Goal: Check status: Check status

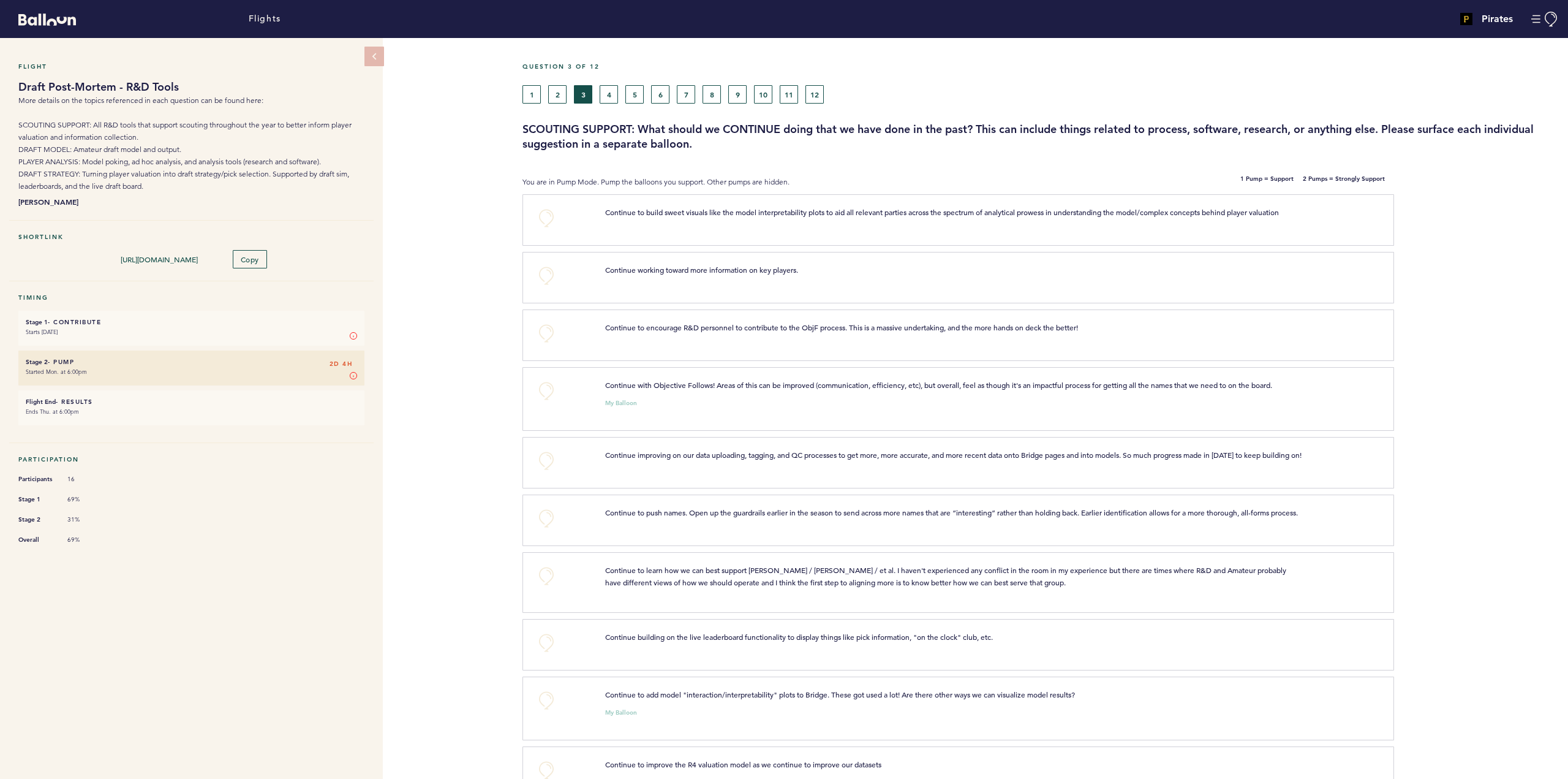
click at [600, 95] on div "1 2 3 4 5 6 7 8 9 10 11 12" at bounding box center [909, 95] width 773 height 19
click at [601, 93] on button "4" at bounding box center [609, 95] width 19 height 19
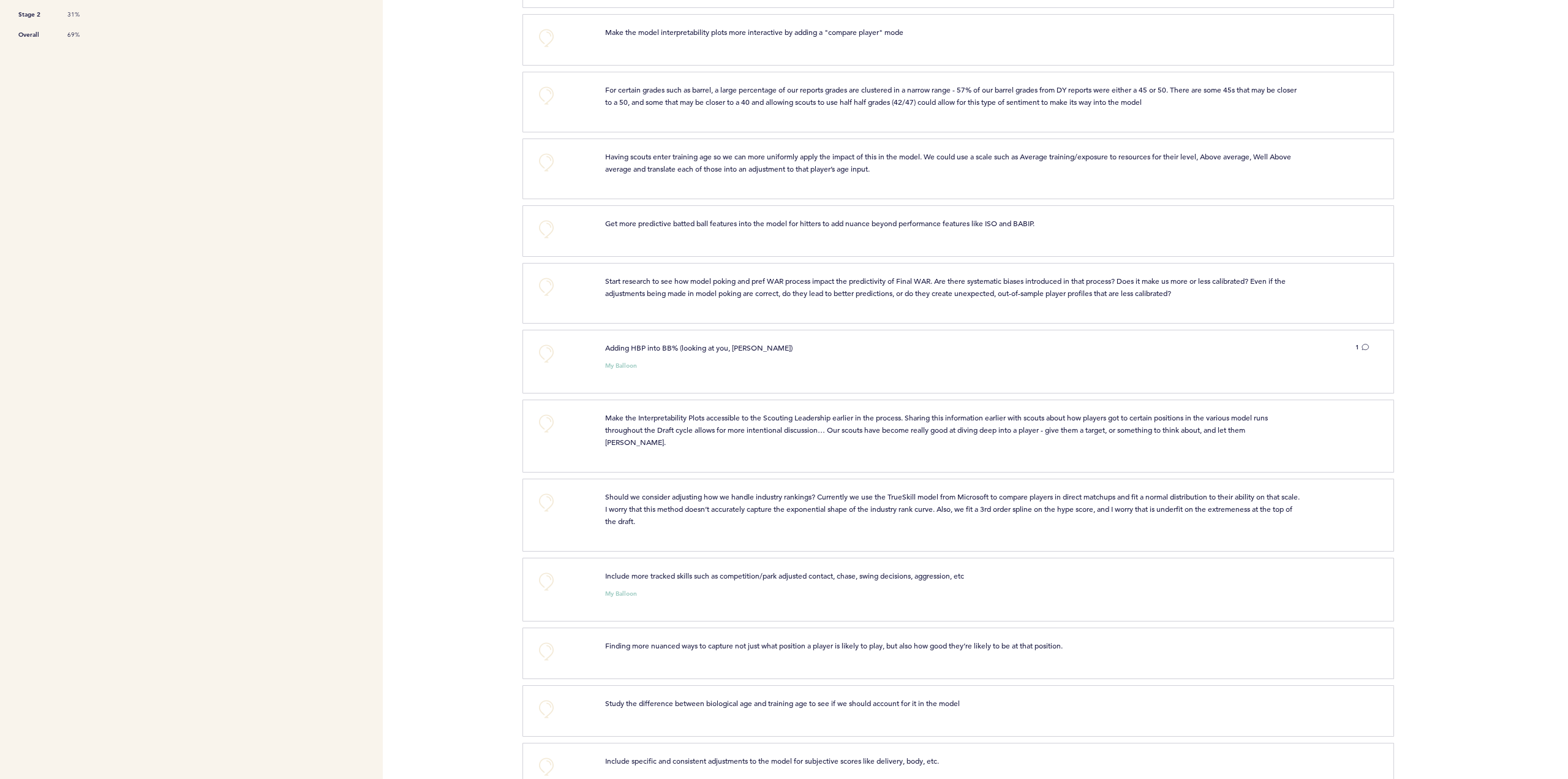
scroll to position [613, 0]
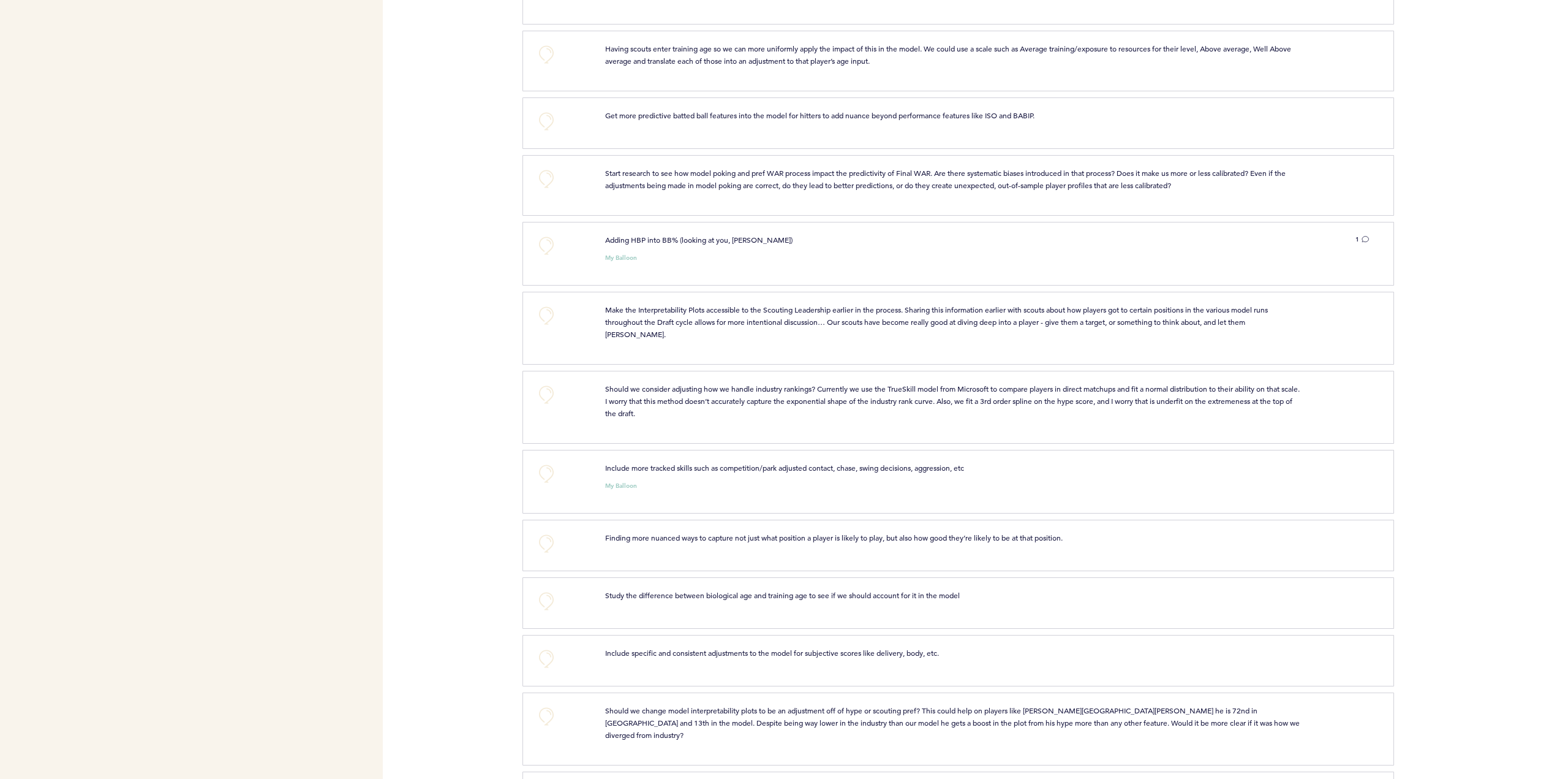
click at [1120, 384] on span "Should we consider adjusting how we handle industry rankings? Currently we use …" at bounding box center [953, 400] width 697 height 35
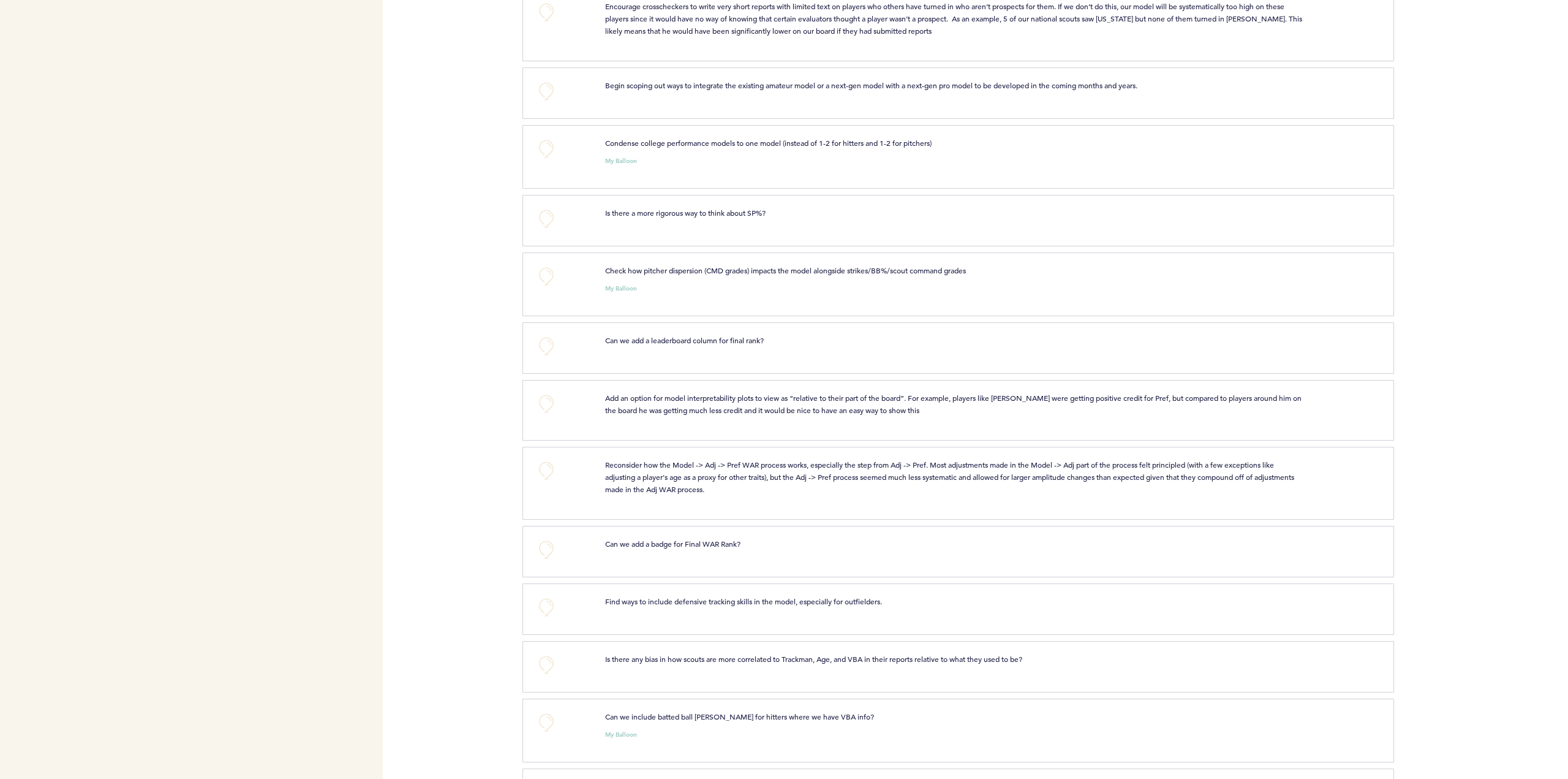
scroll to position [2145, 0]
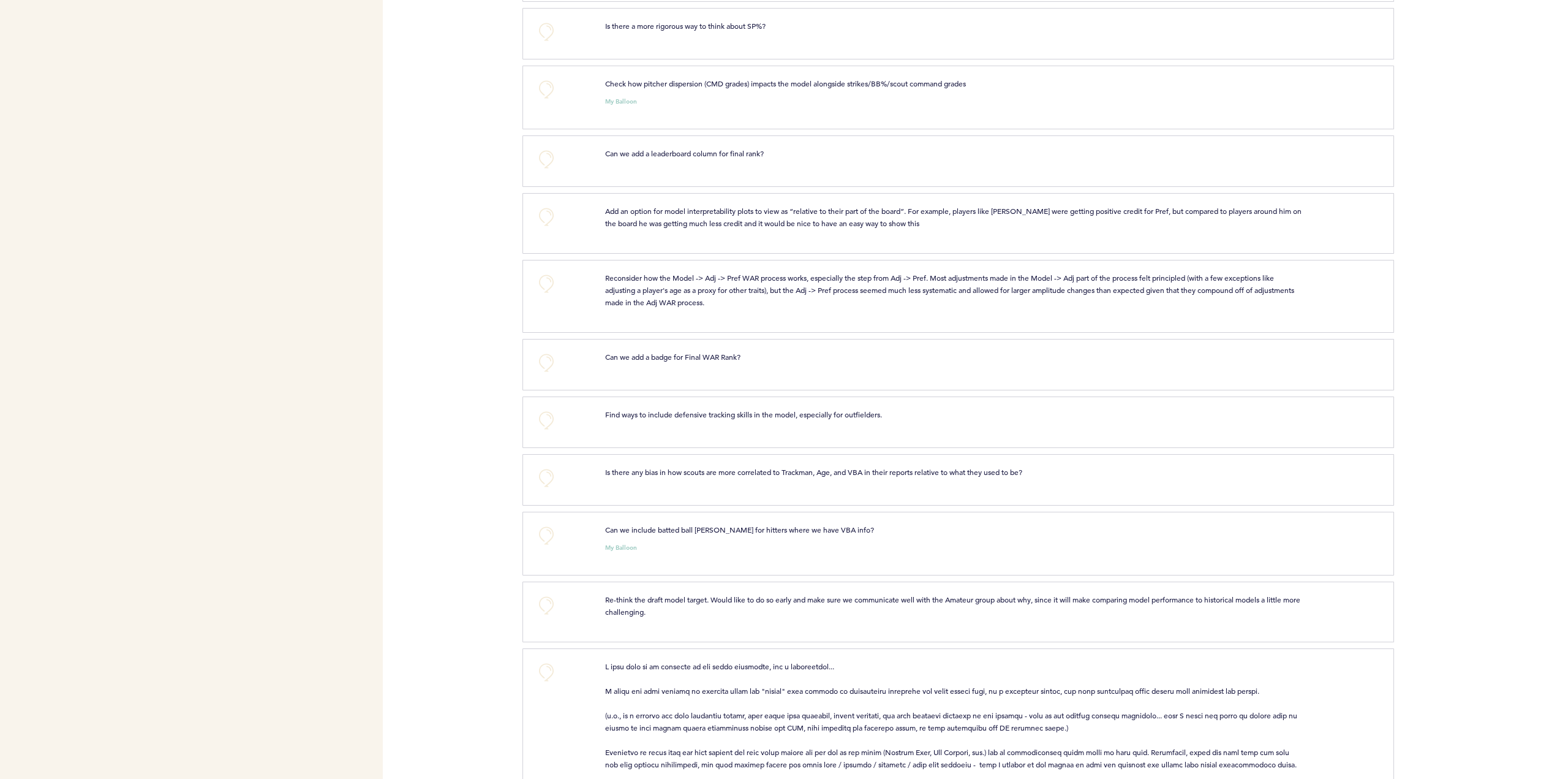
click at [865, 593] on p "Re-think the draft model target. Would like to do so early and make sure we com…" at bounding box center [954, 605] width 698 height 25
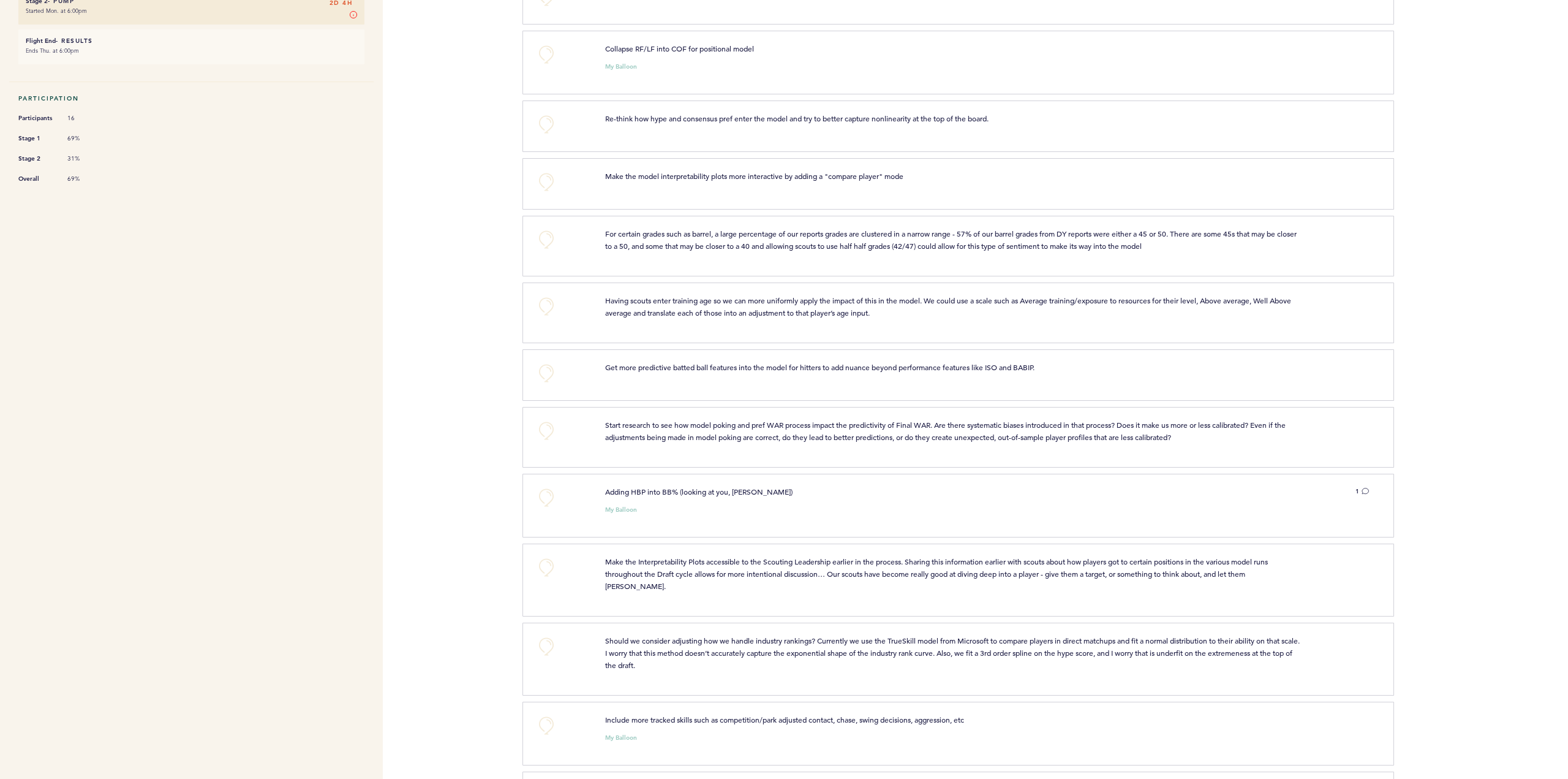
scroll to position [0, 0]
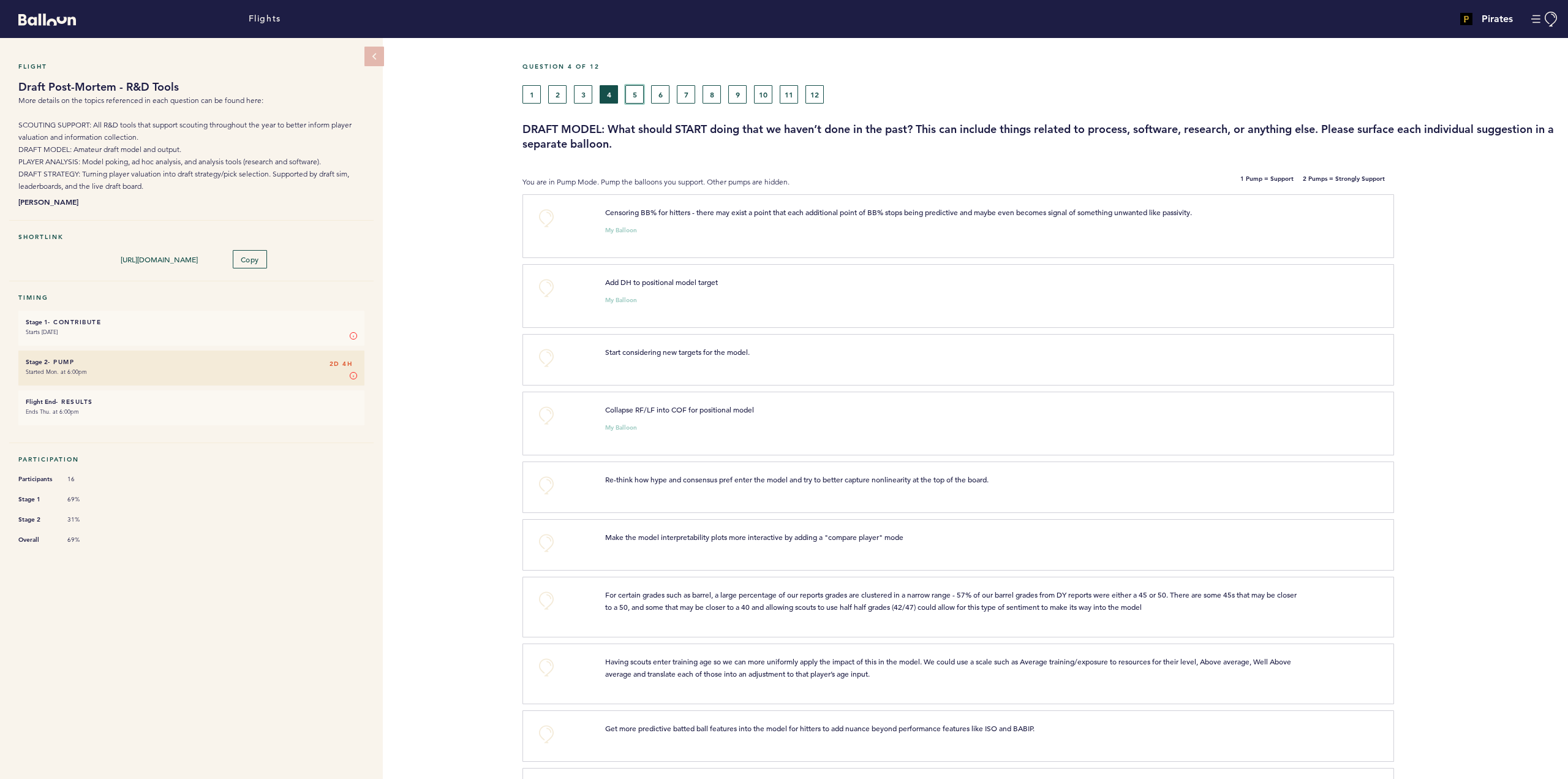
click at [635, 96] on button "5" at bounding box center [635, 95] width 19 height 19
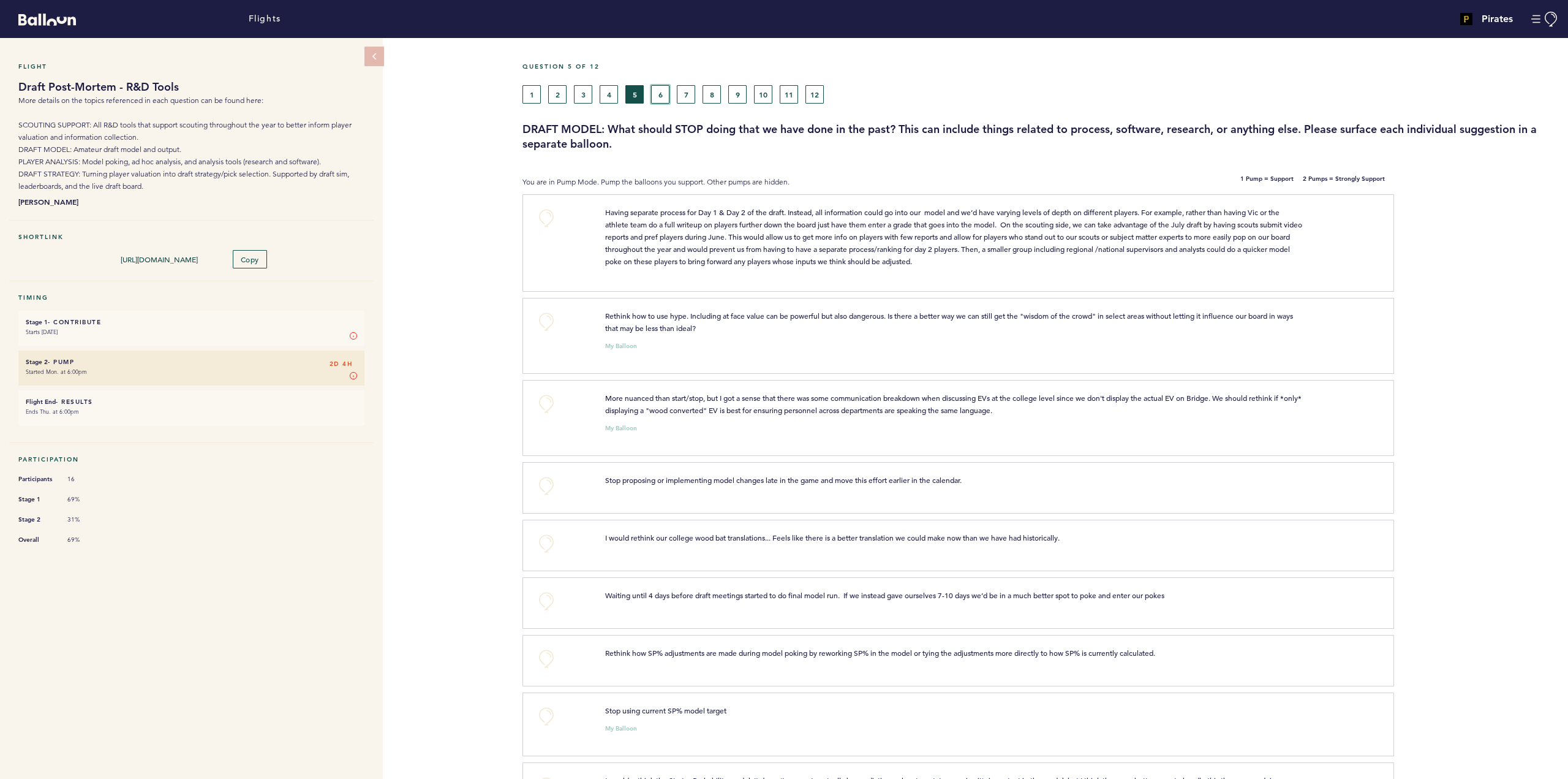
click at [664, 100] on button "6" at bounding box center [660, 95] width 19 height 19
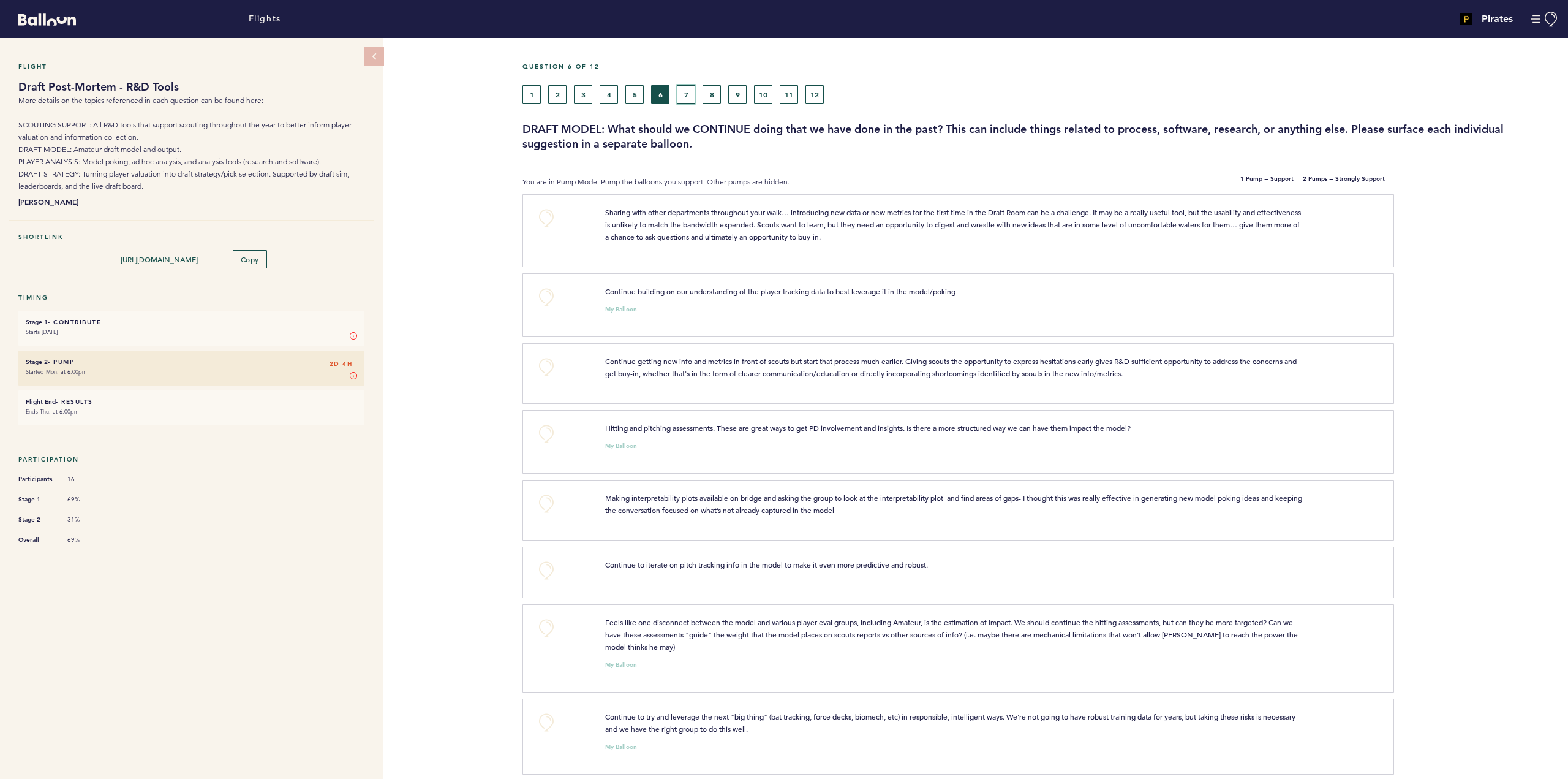
click at [688, 99] on button "7" at bounding box center [686, 95] width 19 height 19
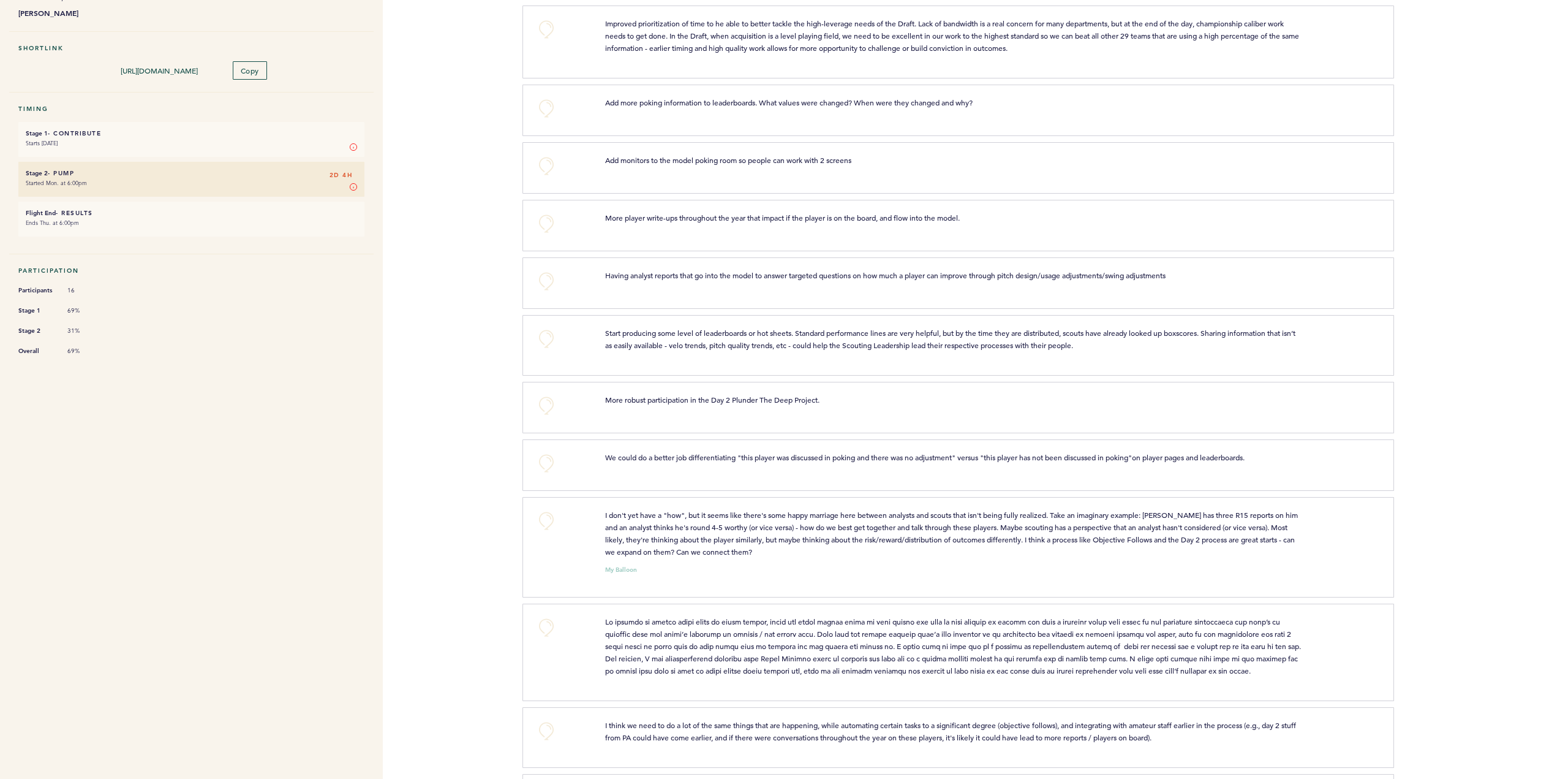
scroll to position [19, 0]
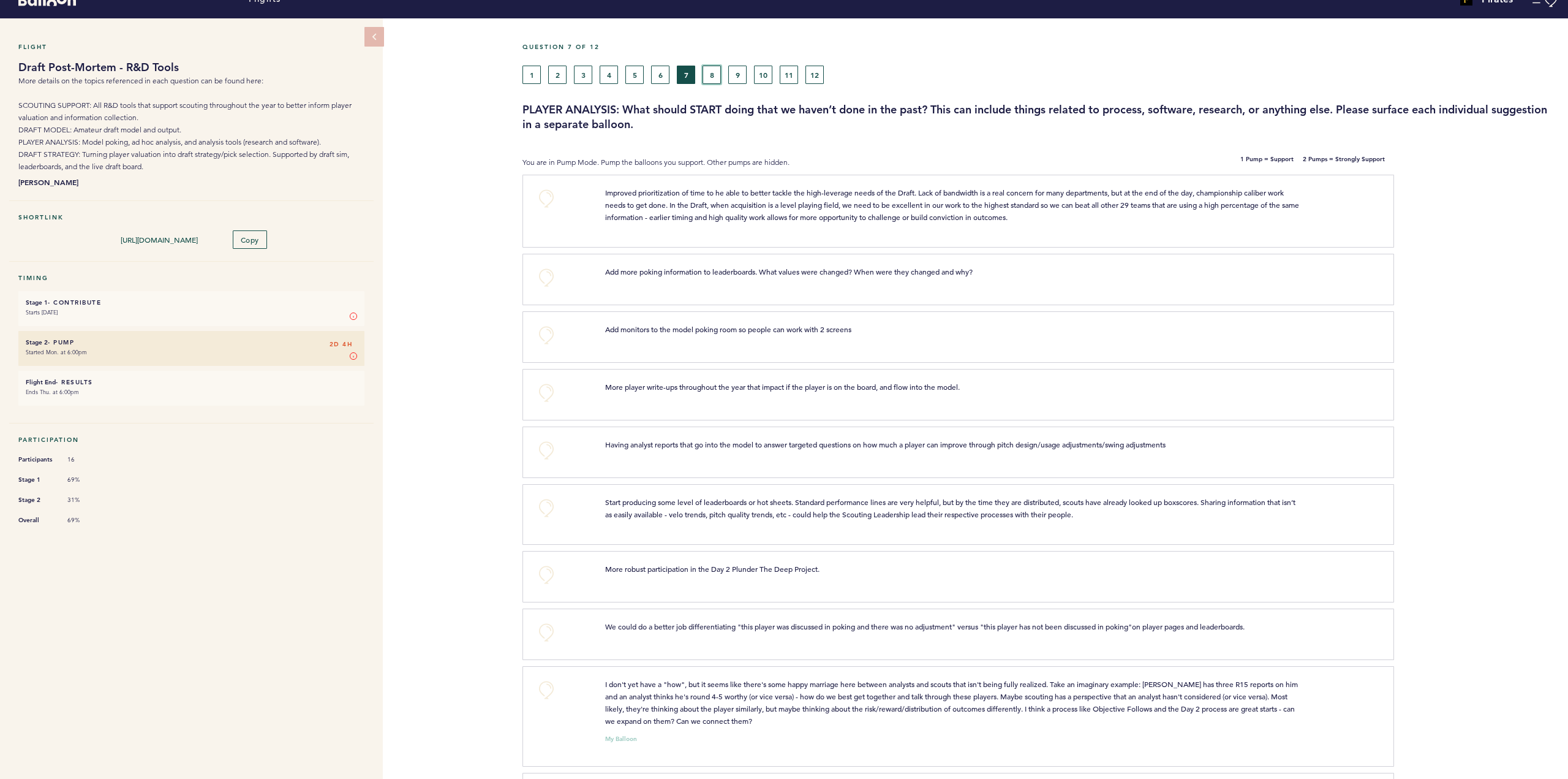
click at [713, 73] on button "8" at bounding box center [712, 75] width 19 height 19
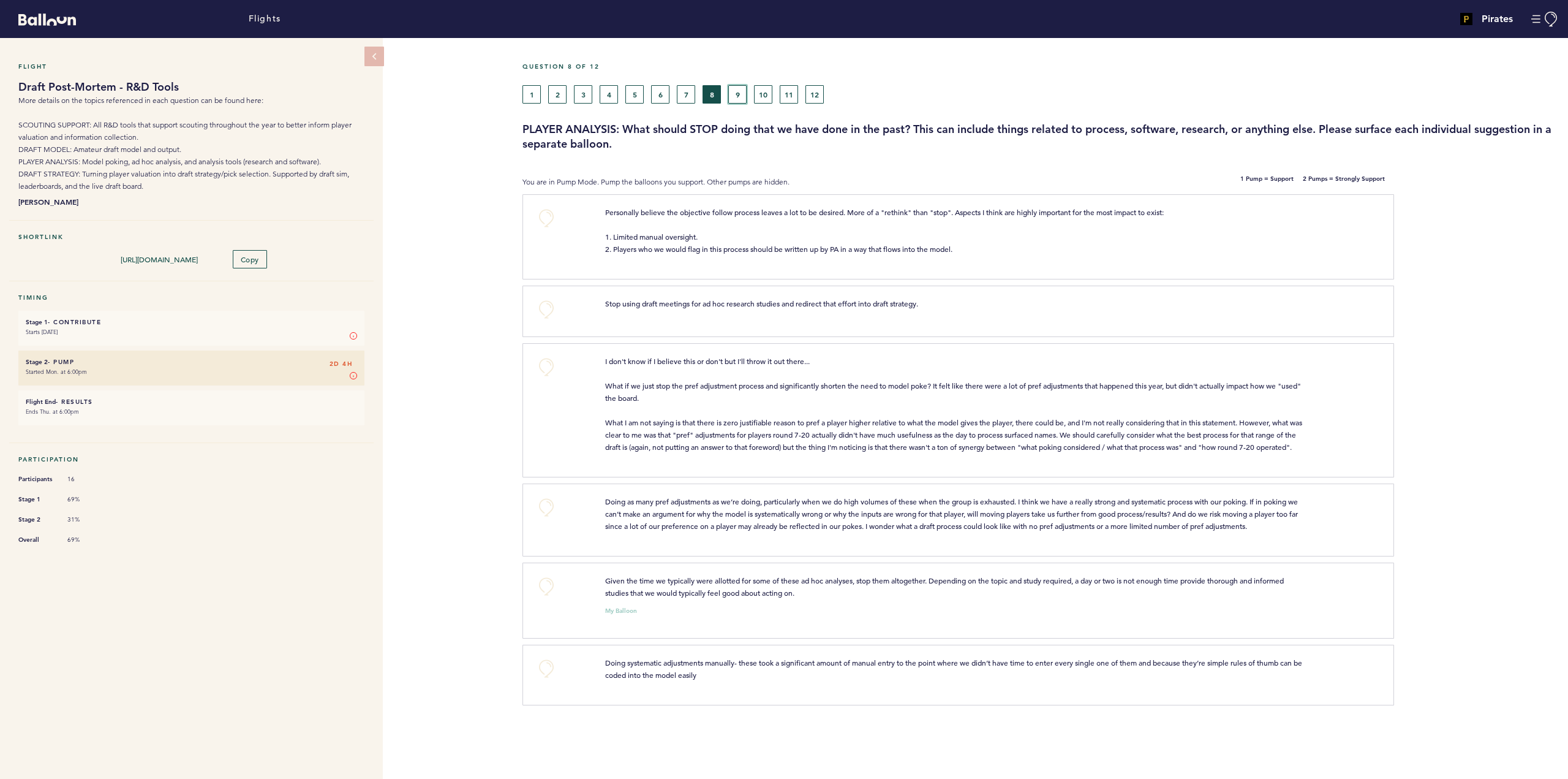
click at [742, 93] on button "9" at bounding box center [738, 95] width 19 height 19
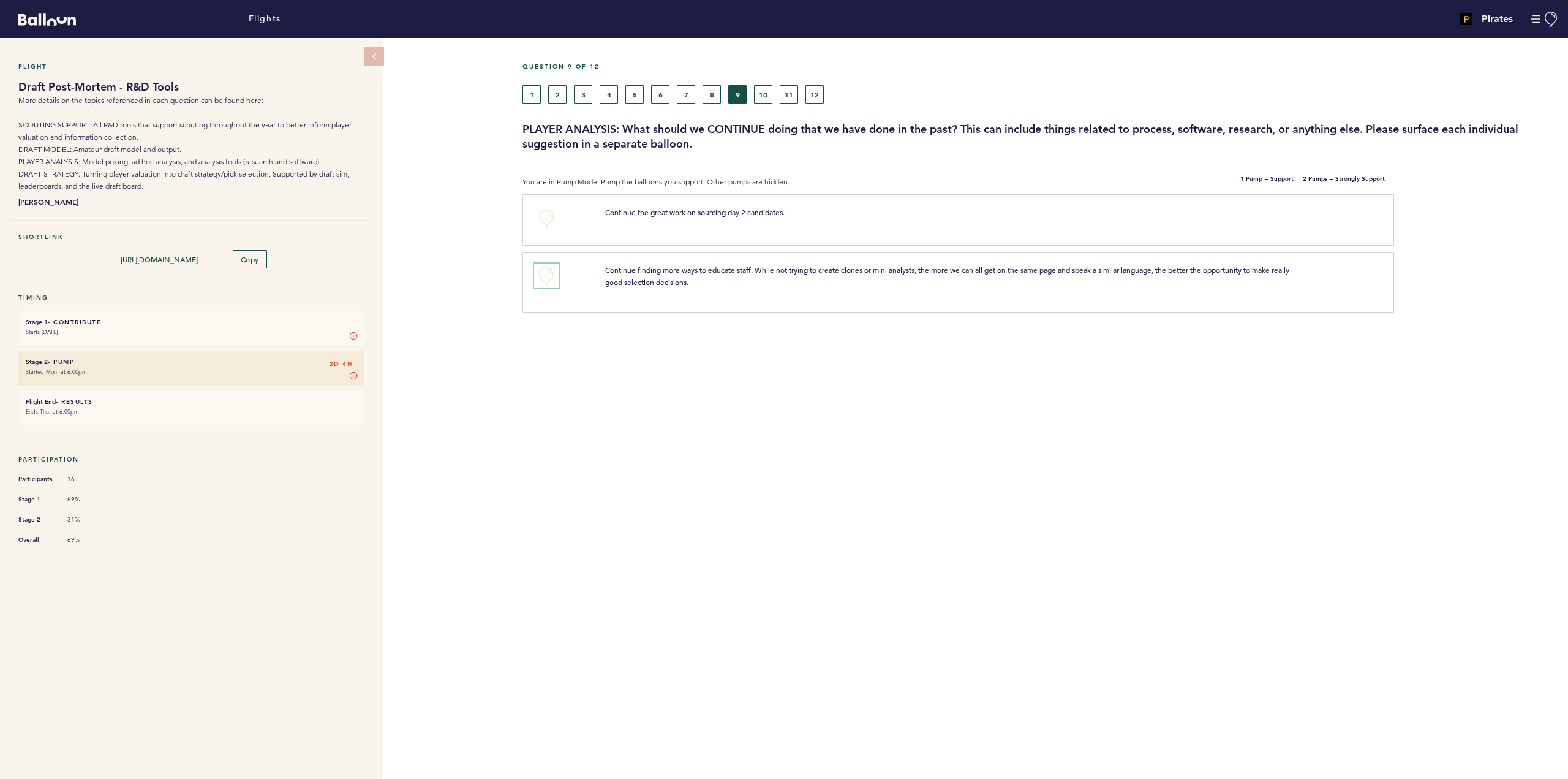
click at [543, 274] on button "+0" at bounding box center [546, 275] width 24 height 25
click at [764, 93] on button "10" at bounding box center [763, 95] width 19 height 19
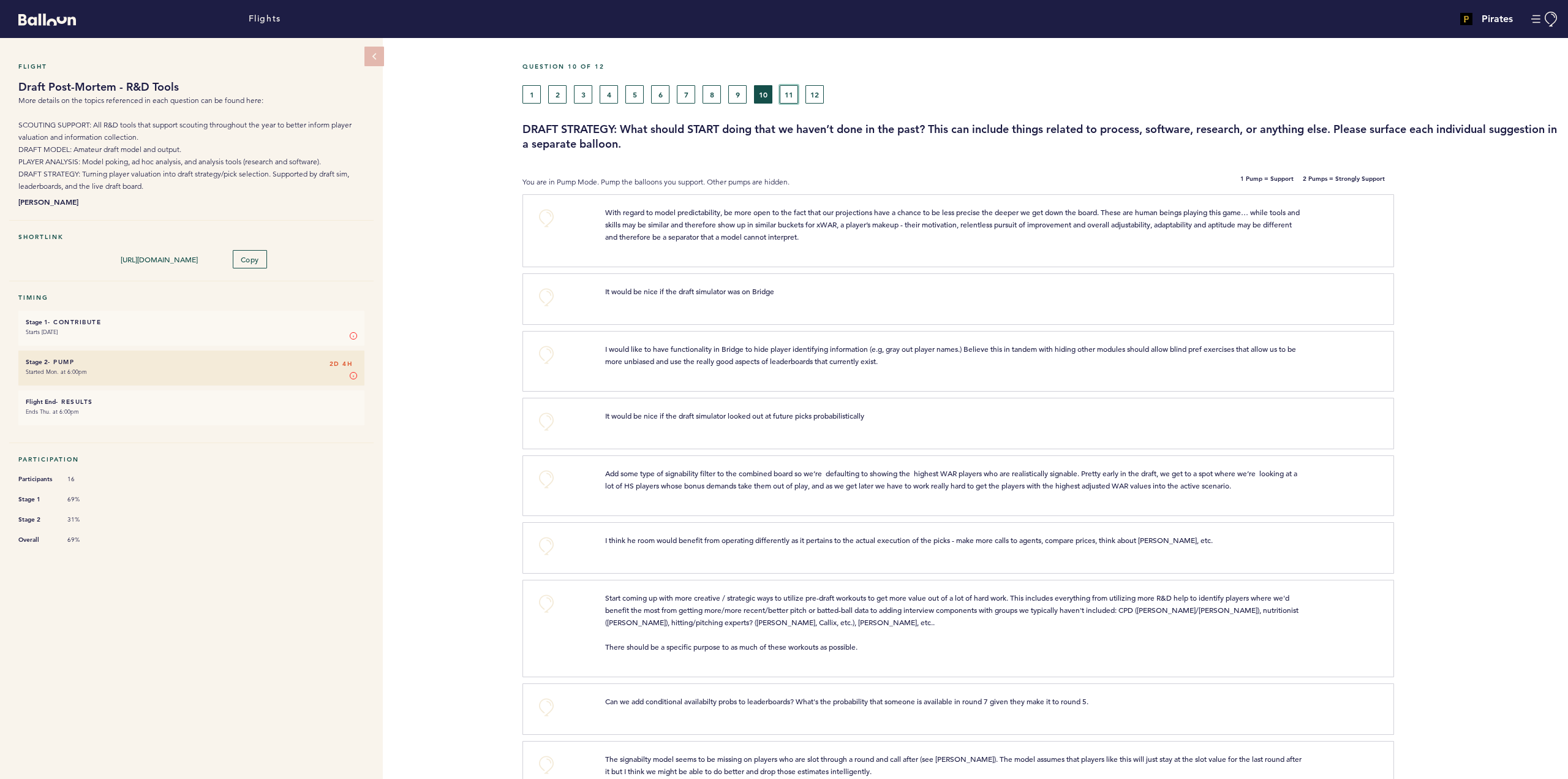
click at [784, 91] on button "11" at bounding box center [789, 95] width 19 height 19
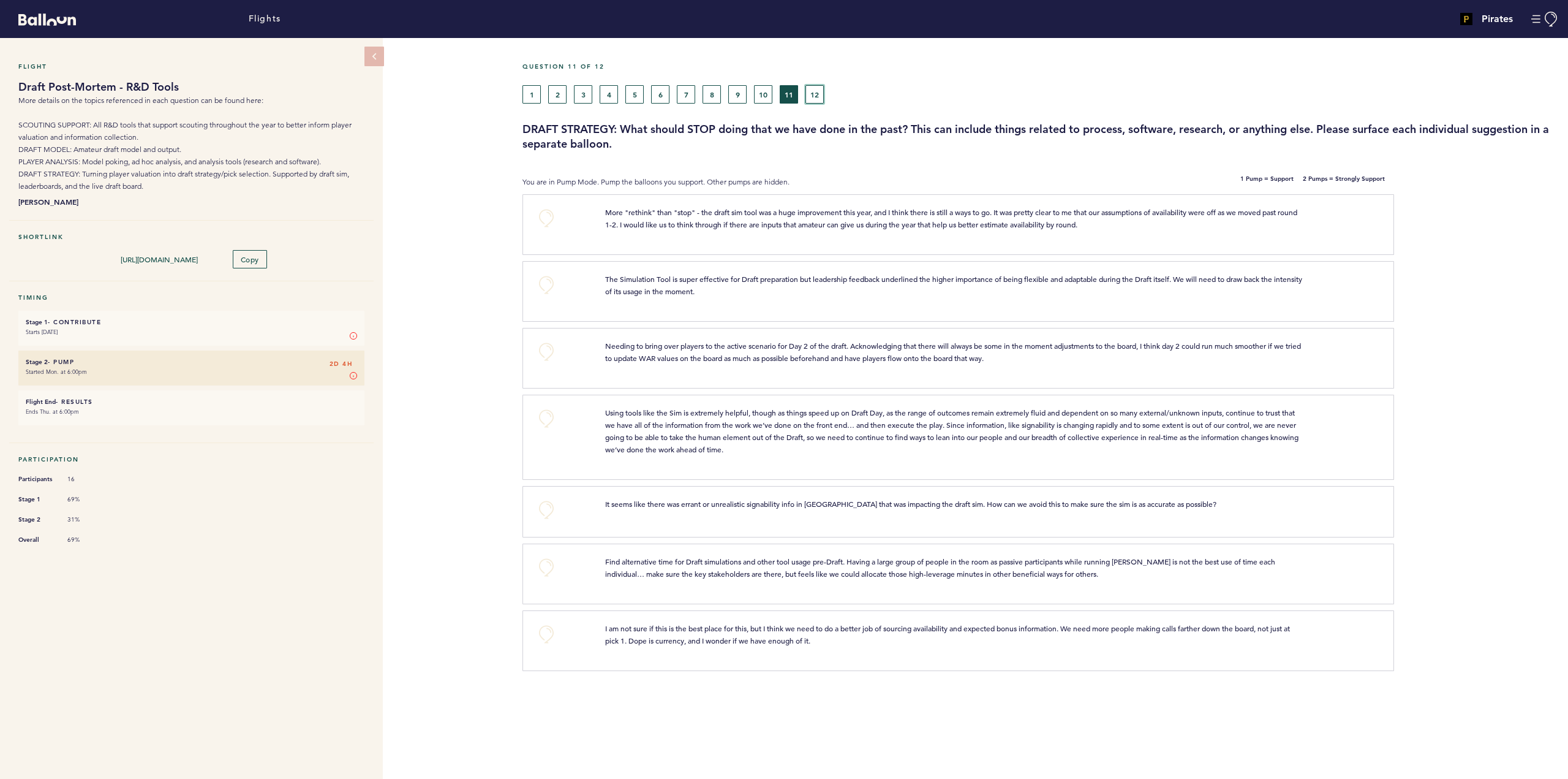
click at [816, 98] on button "12" at bounding box center [815, 95] width 19 height 19
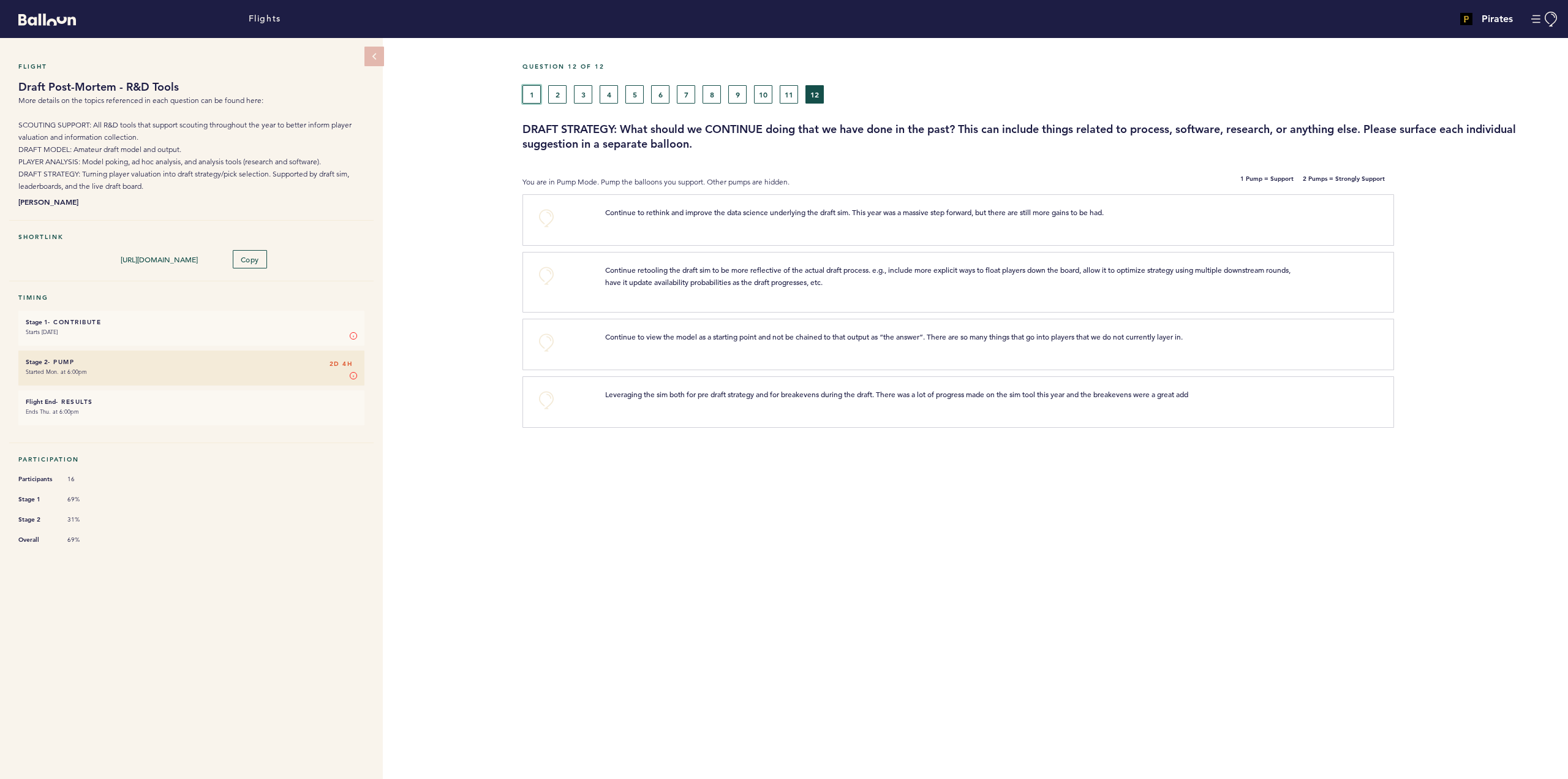
click at [528, 95] on button "1" at bounding box center [532, 95] width 19 height 19
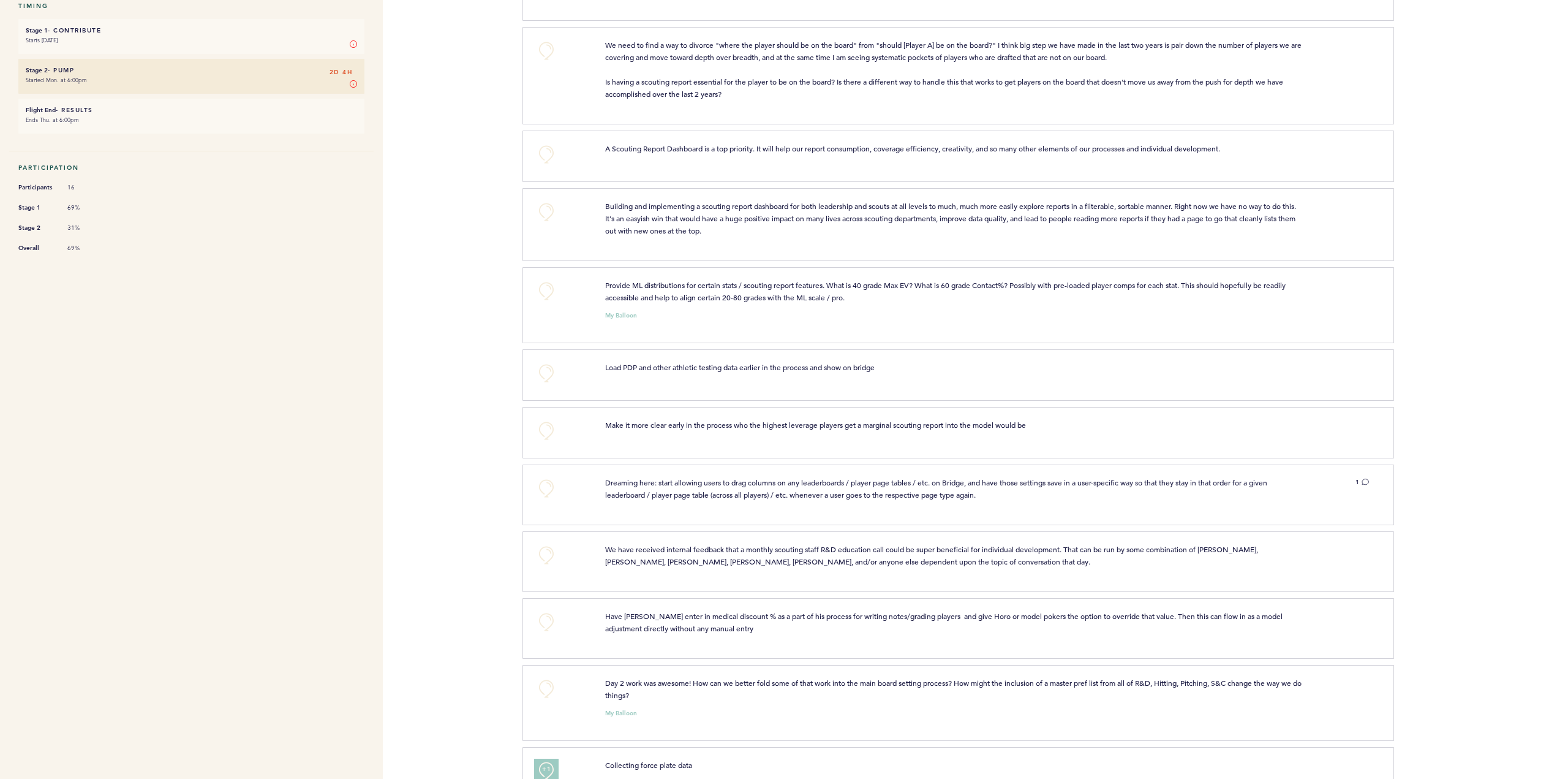
scroll to position [552, 0]
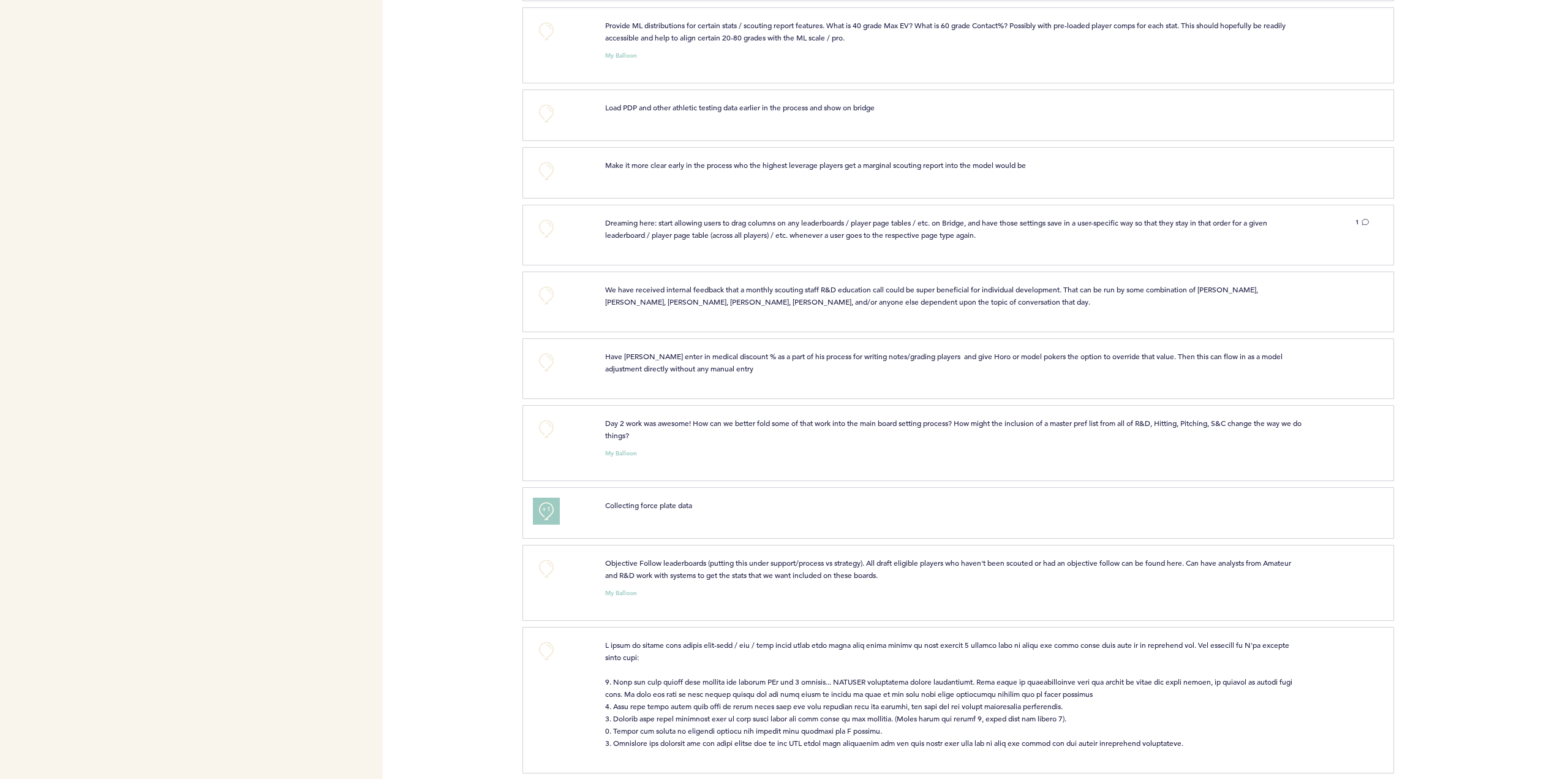
click at [541, 509] on button "+1" at bounding box center [546, 511] width 24 height 25
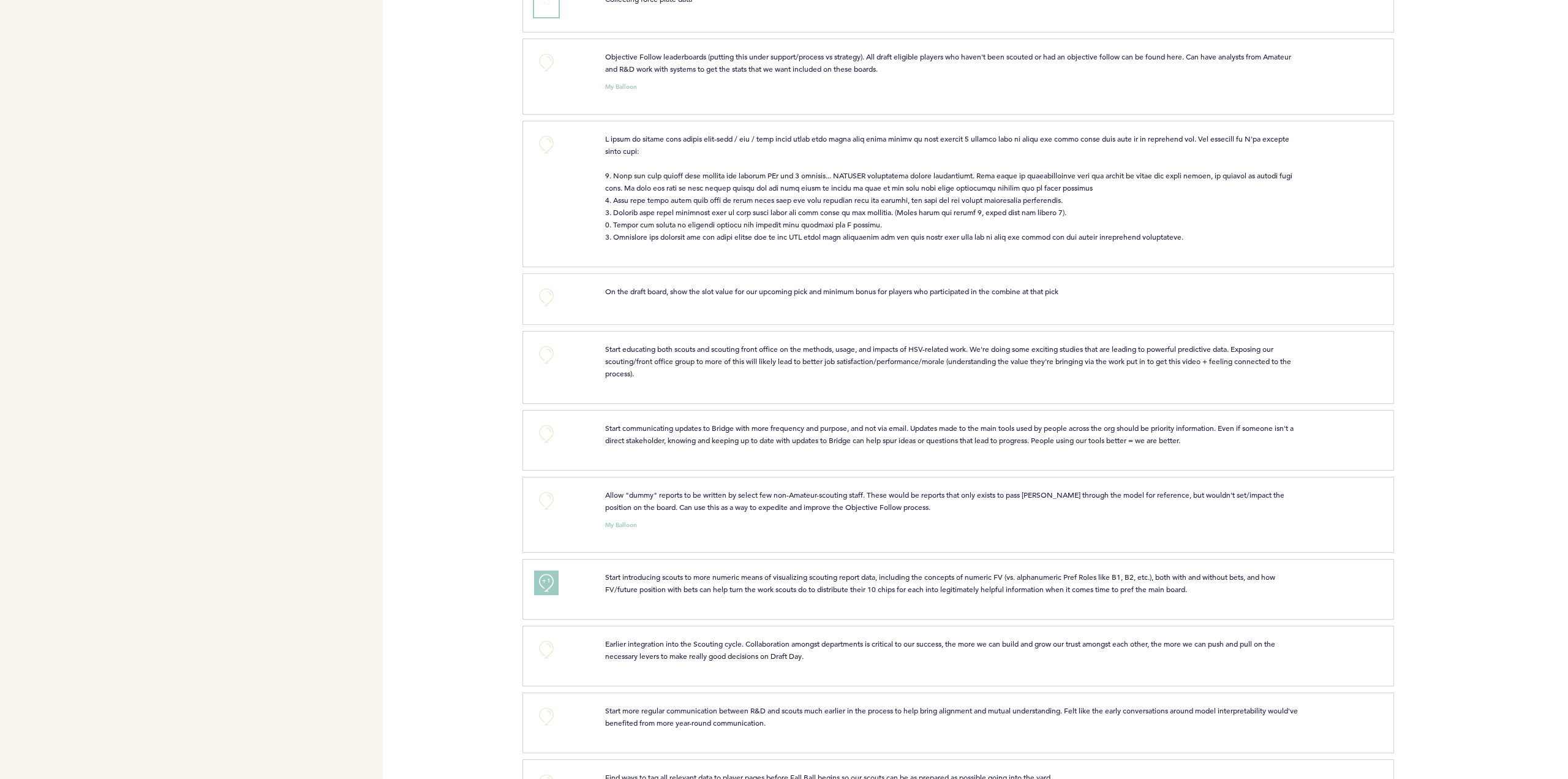
scroll to position [1103, 0]
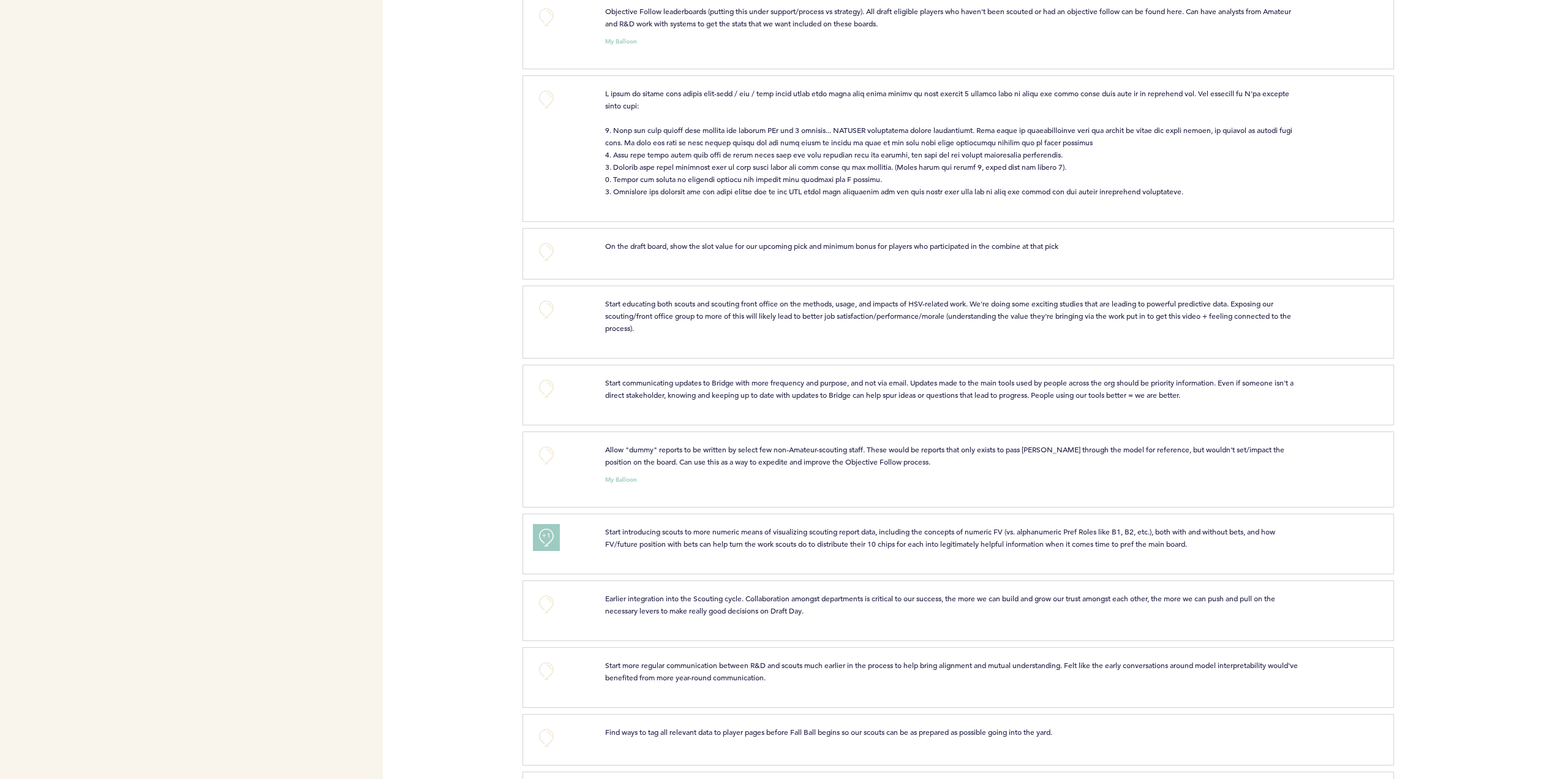
click at [545, 537] on button "+1" at bounding box center [546, 537] width 24 height 25
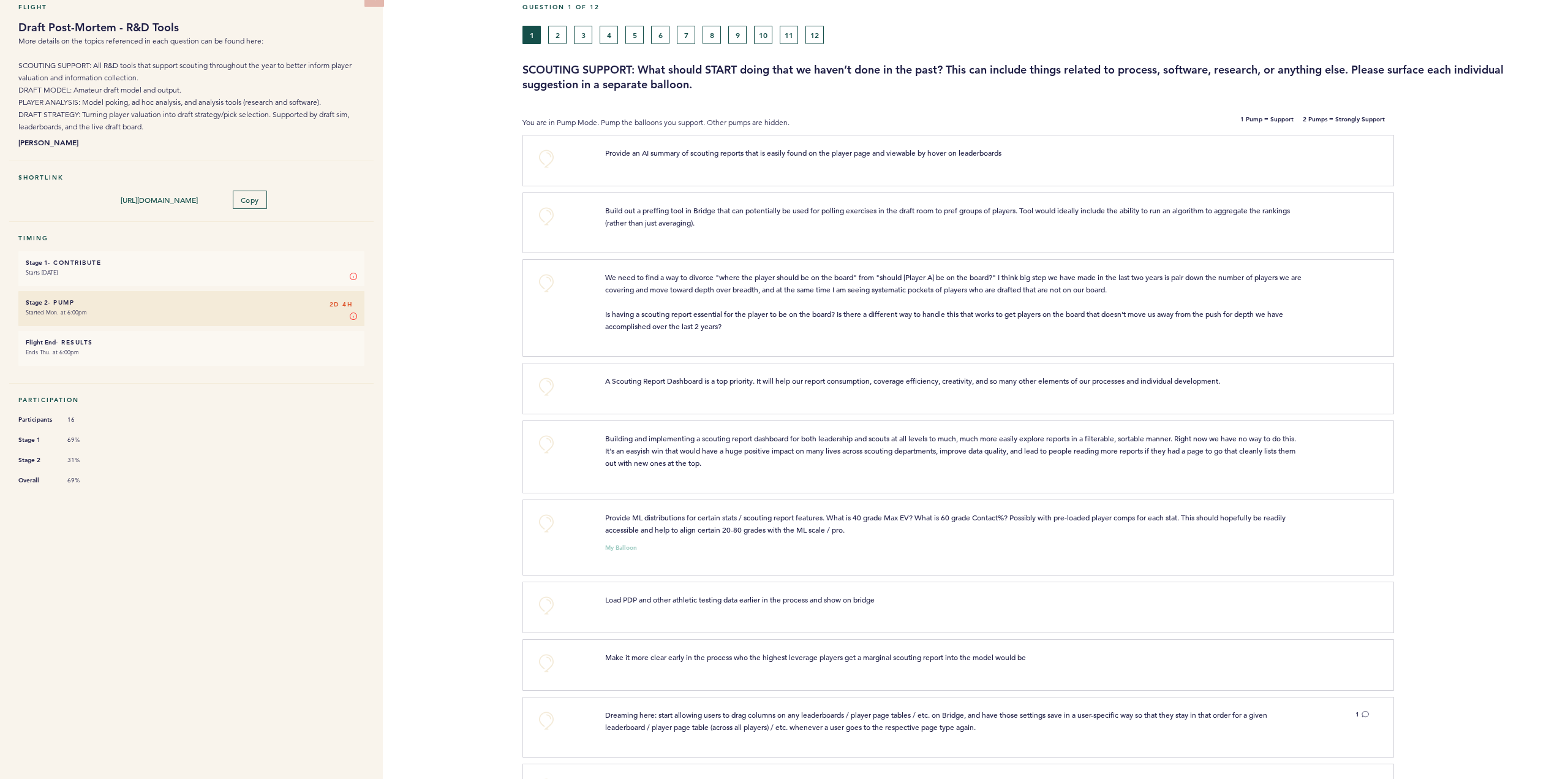
scroll to position [0, 0]
